Goal: Transaction & Acquisition: Download file/media

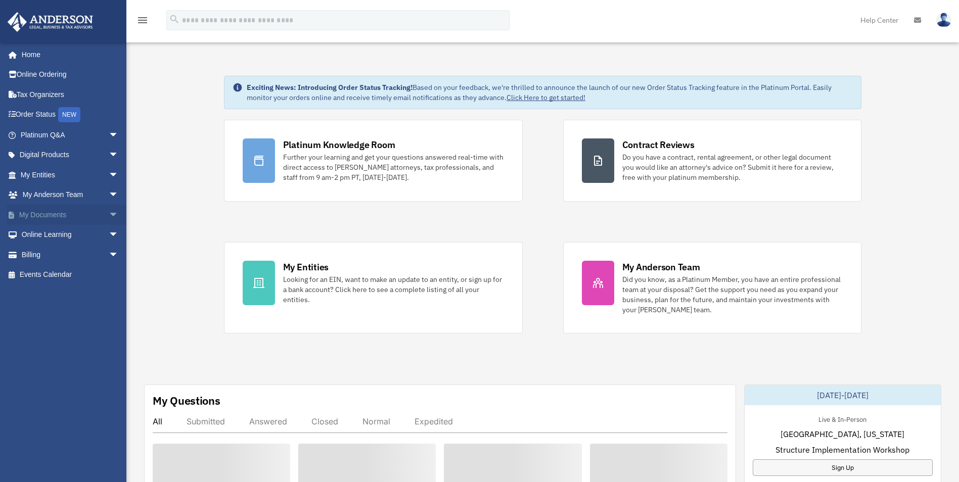
click at [43, 215] on link "My Documents arrow_drop_down" at bounding box center [70, 215] width 127 height 20
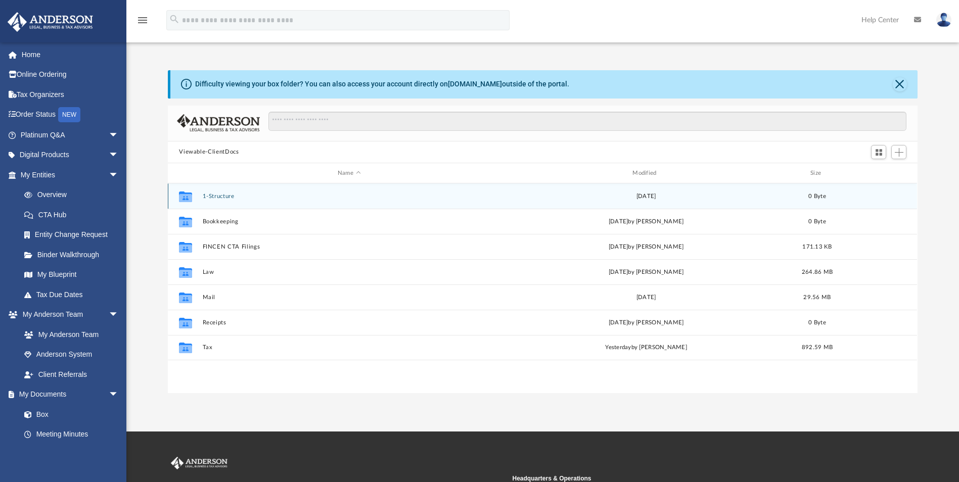
scroll to position [222, 742]
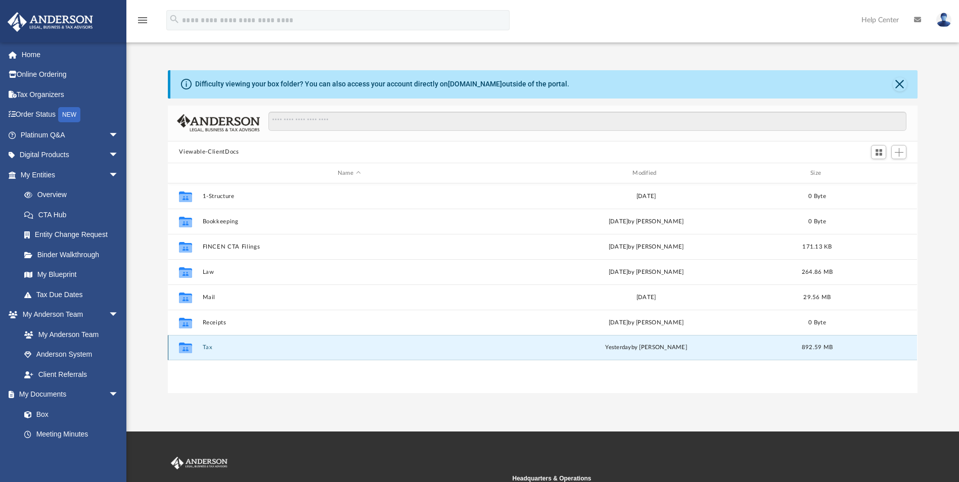
click at [206, 347] on button "Tax" at bounding box center [349, 348] width 293 height 7
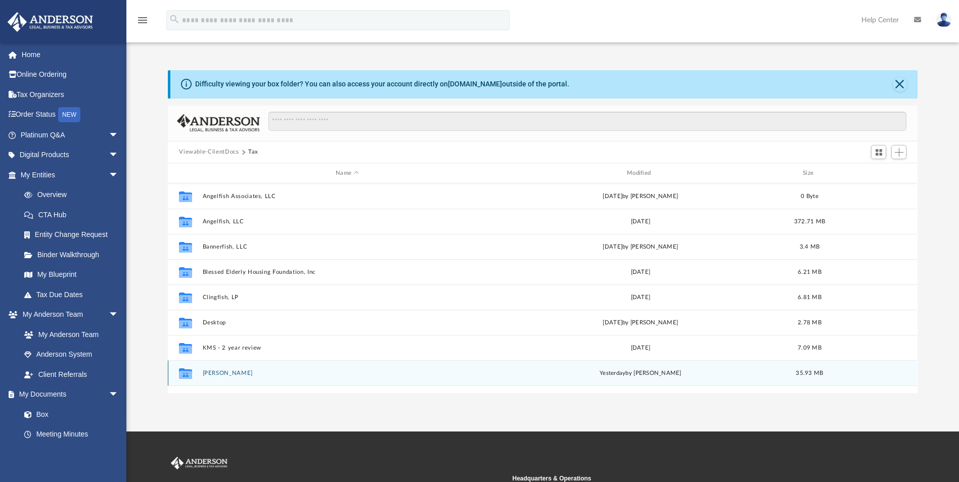
click at [235, 373] on button "[PERSON_NAME]" at bounding box center [347, 373] width 289 height 7
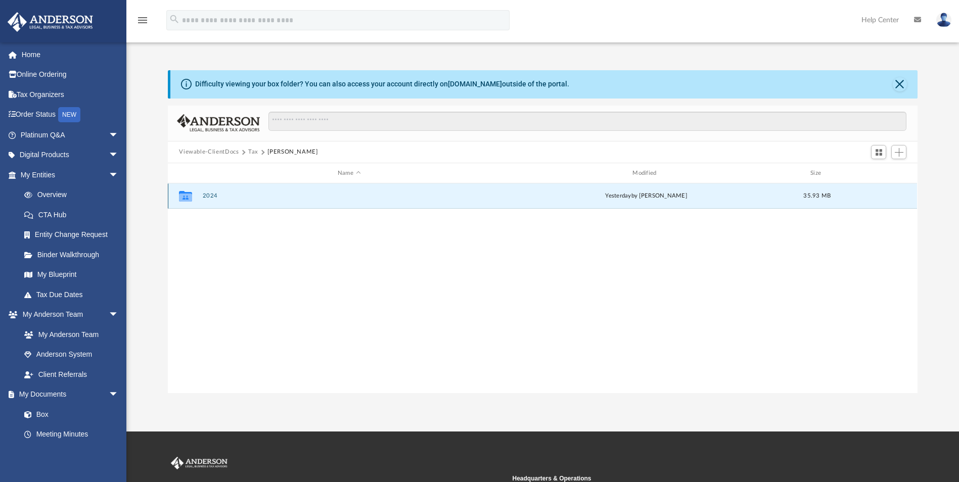
click at [208, 194] on button "2024" at bounding box center [349, 196] width 293 height 7
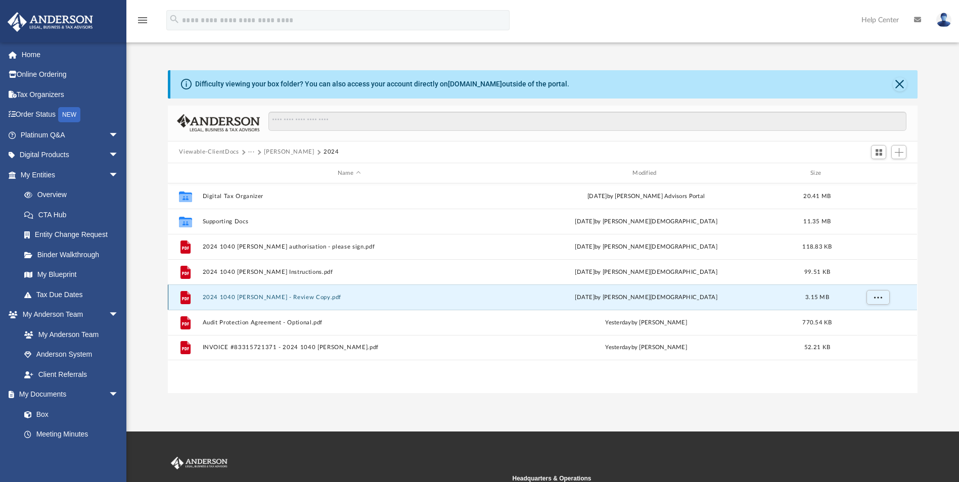
click at [273, 295] on button "2024 1040 [PERSON_NAME] - Review Copy.pdf" at bounding box center [349, 297] width 293 height 7
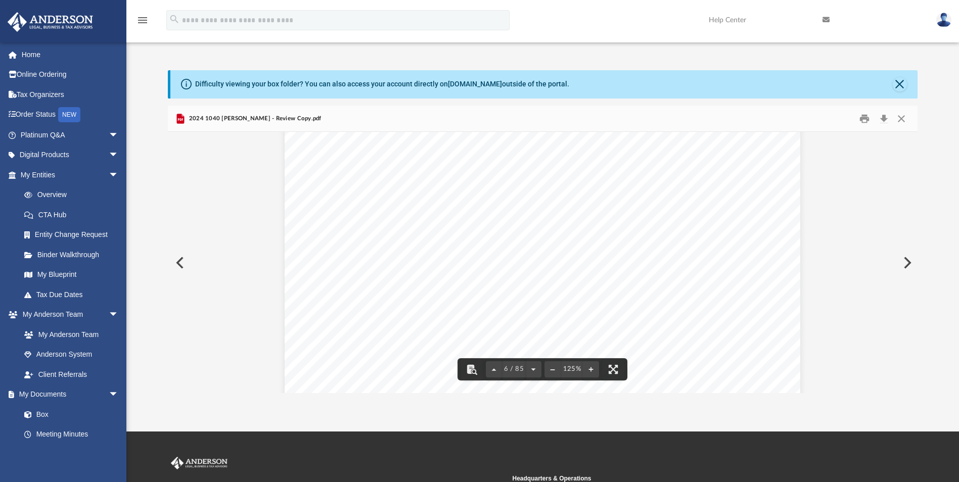
scroll to position [3641, 0]
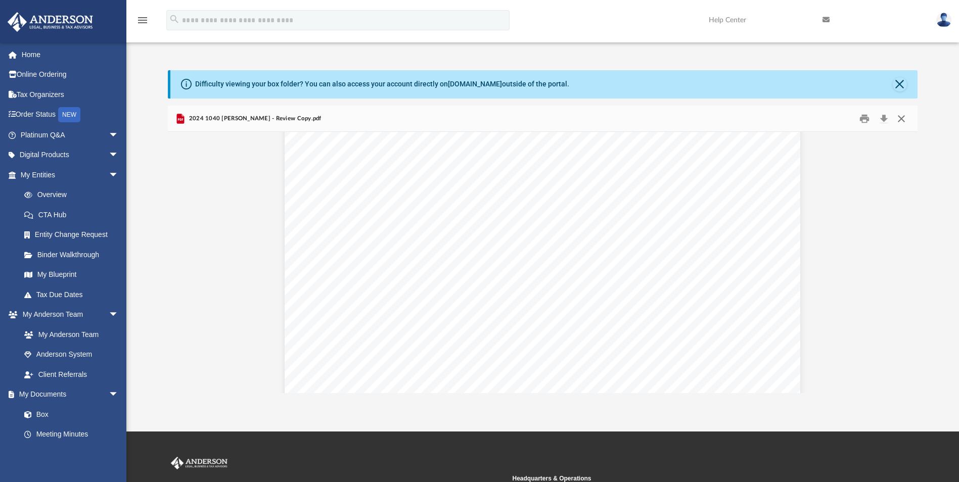
click at [900, 118] on button "Close" at bounding box center [902, 119] width 18 height 16
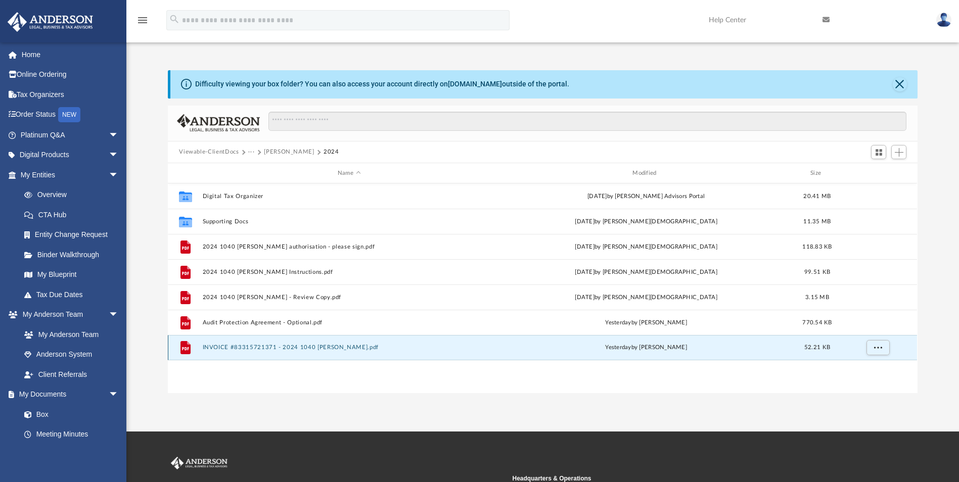
click at [275, 345] on button "INVOICE #83315721371 - 2024 1040 [PERSON_NAME].pdf" at bounding box center [349, 348] width 293 height 7
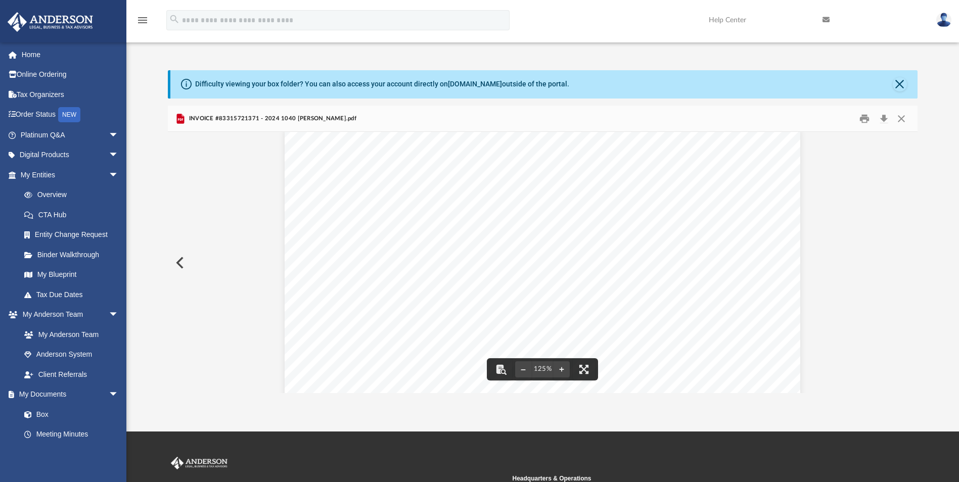
scroll to position [0, 0]
click at [899, 116] on button "Close" at bounding box center [902, 119] width 18 height 16
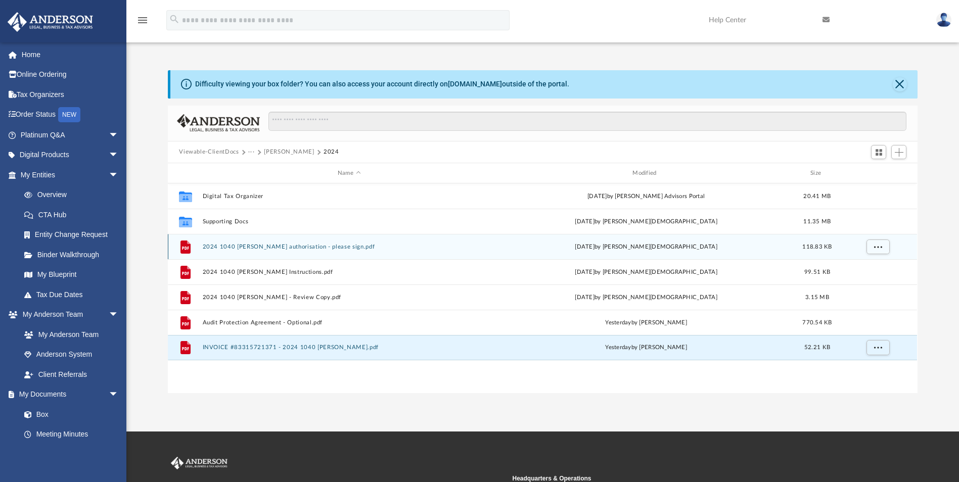
click at [305, 245] on button "2024 1040 [PERSON_NAME] authorisation - please sign.pdf" at bounding box center [349, 247] width 293 height 7
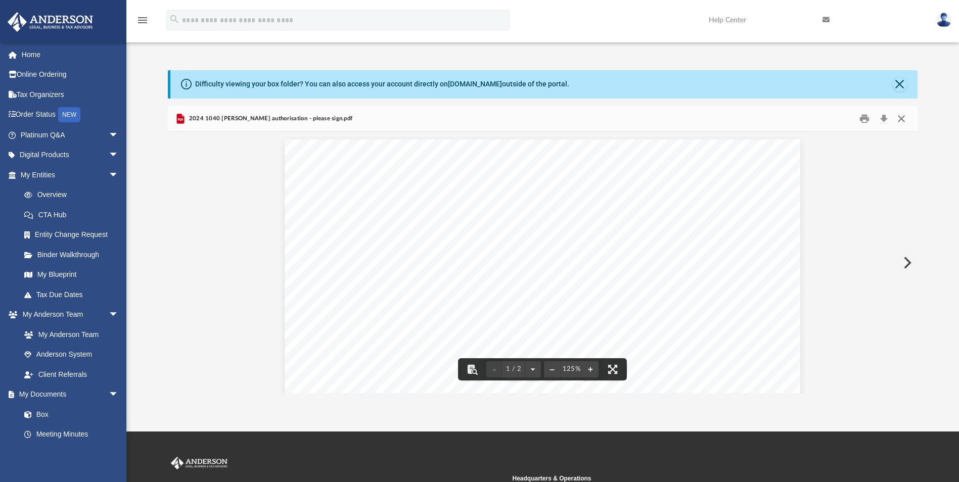
click at [904, 115] on button "Close" at bounding box center [902, 119] width 18 height 16
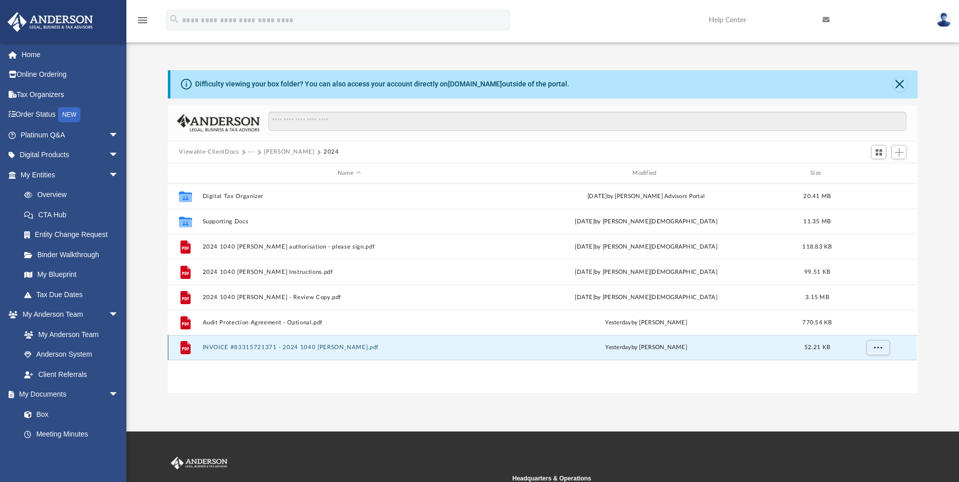
click at [340, 347] on button "INVOICE #83315721371 - 2024 1040 [PERSON_NAME].pdf" at bounding box center [349, 348] width 293 height 7
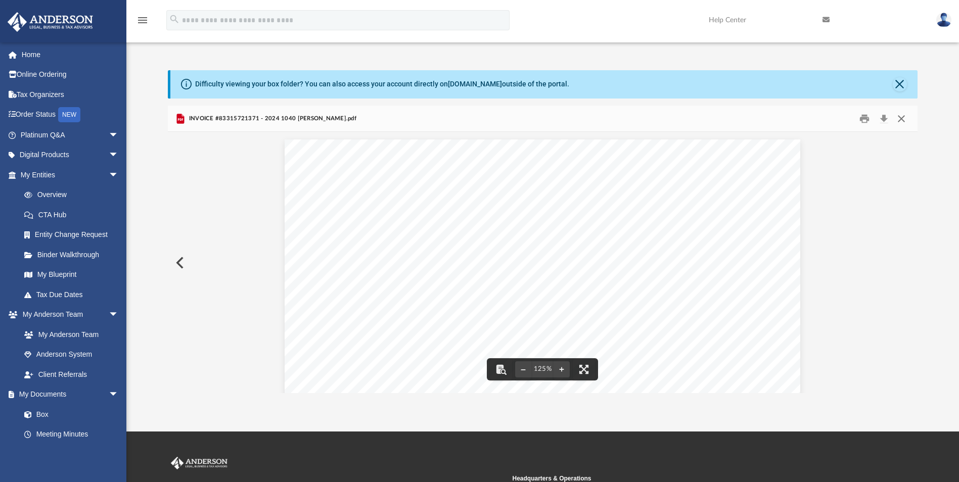
drag, startPoint x: 905, startPoint y: 117, endPoint x: 898, endPoint y: 113, distance: 8.2
click at [903, 116] on button "Close" at bounding box center [902, 119] width 18 height 16
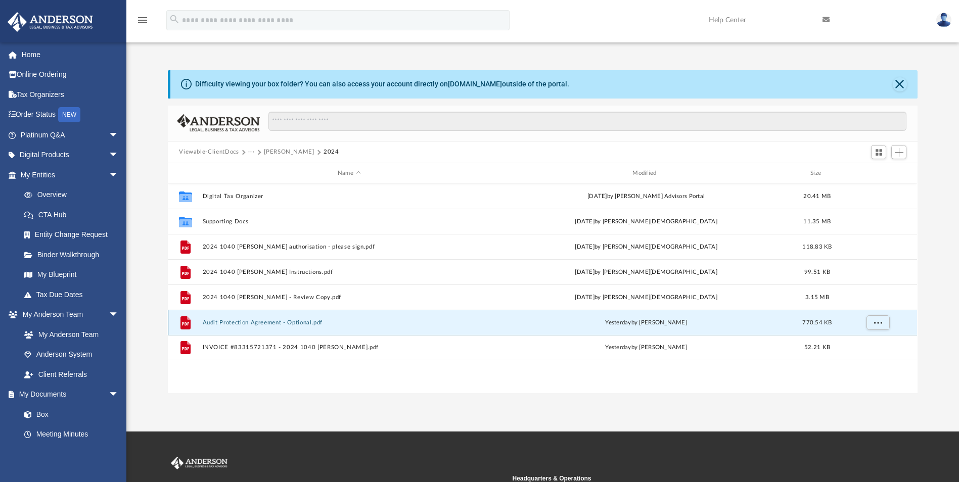
click at [279, 325] on button "Audit Protection Agreement - Optional.pdf" at bounding box center [349, 323] width 293 height 7
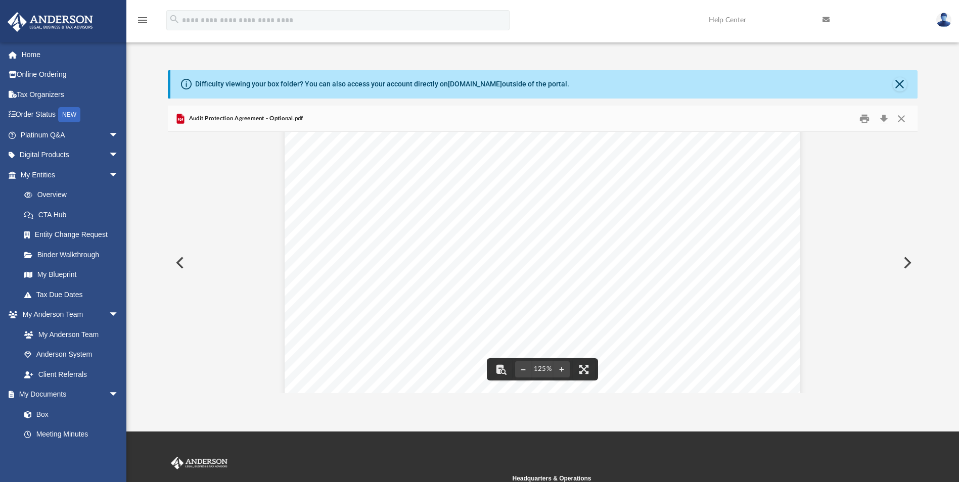
scroll to position [101, 0]
click at [325, 211] on div "TAX PREPARATION AUDIT PROTECTION Special Offer for [PERSON_NAME] Advisors Prepa…" at bounding box center [543, 371] width 516 height 667
click at [886, 118] on button "Download" at bounding box center [884, 119] width 18 height 16
click at [900, 118] on button "Close" at bounding box center [902, 119] width 18 height 16
